Goal: Information Seeking & Learning: Learn about a topic

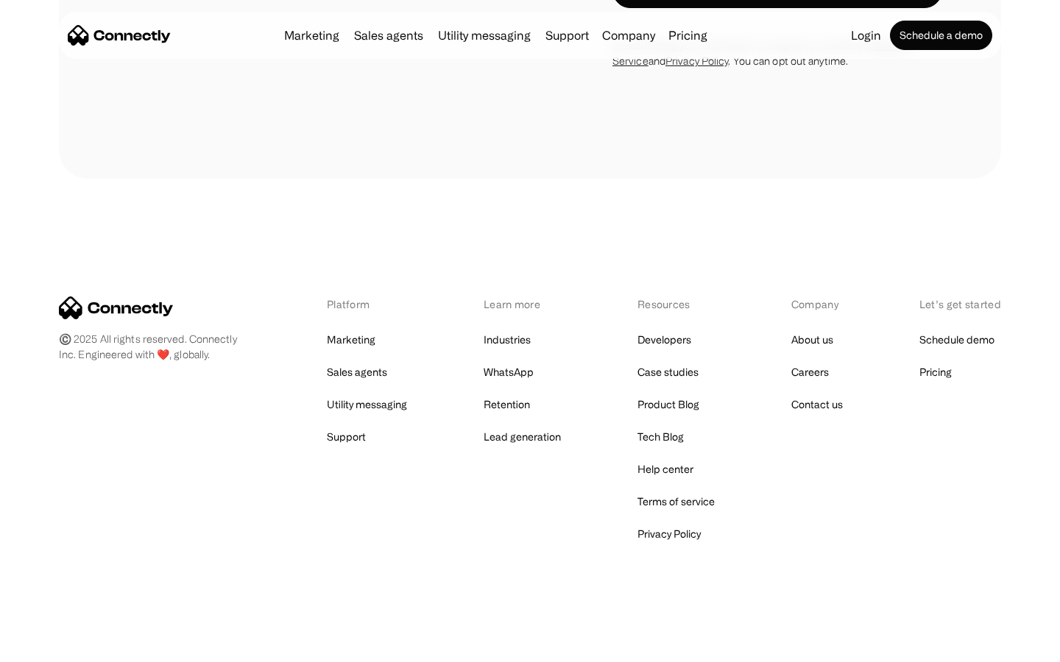
scroll to position [1562, 0]
